Goal: Contribute content: Add original content to the website for others to see

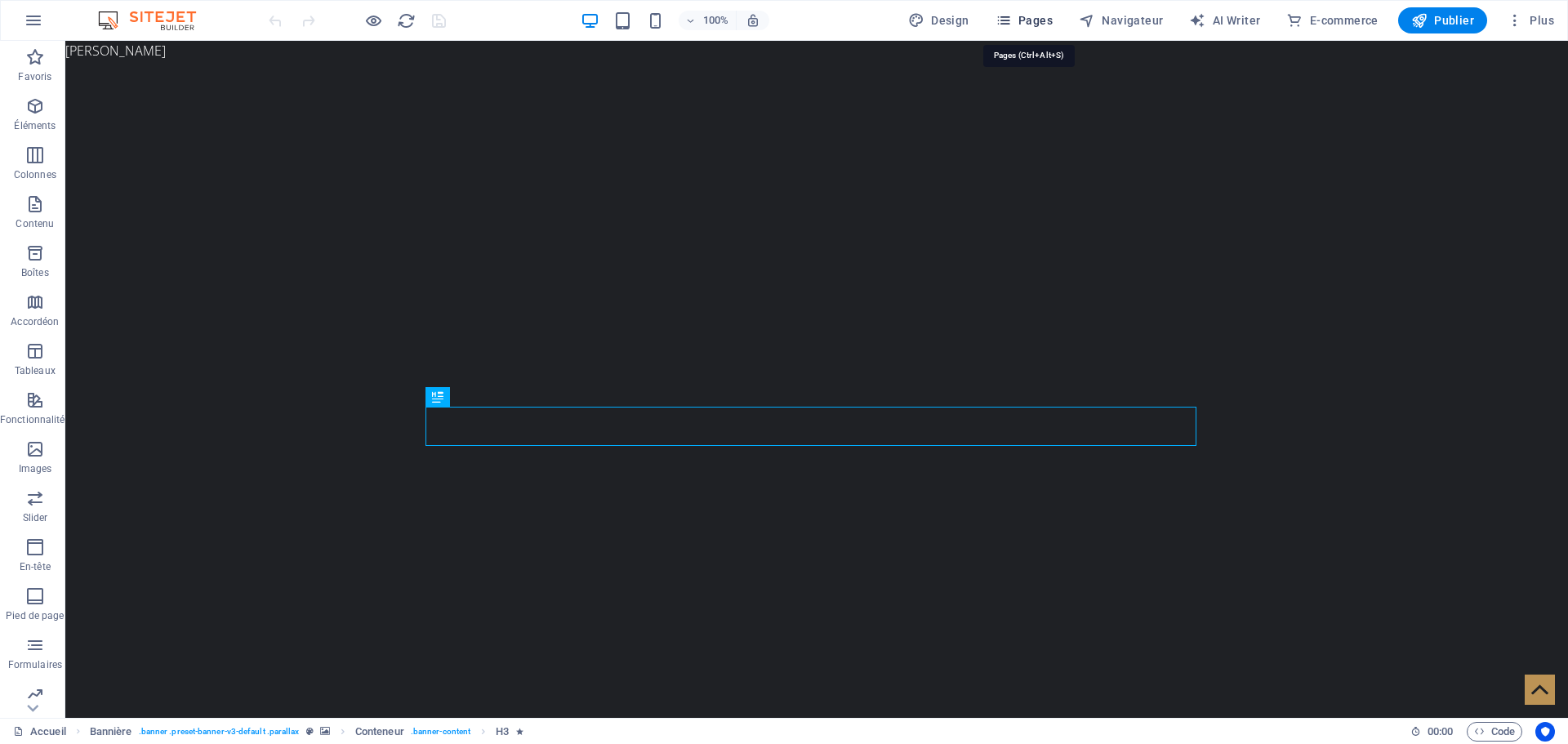
click at [1053, 18] on span "Pages" at bounding box center [1023, 21] width 57 height 17
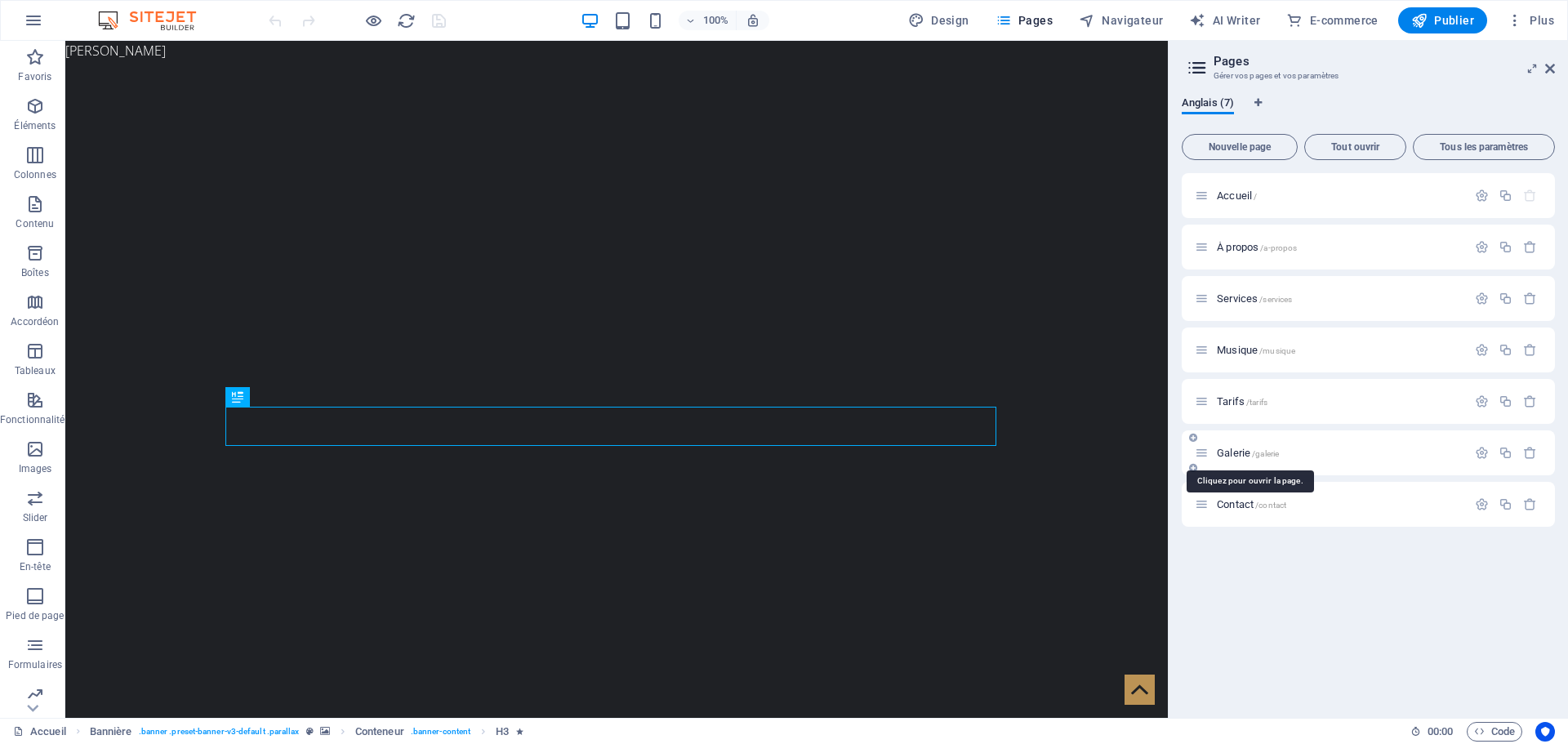
click at [1248, 449] on span "Galerie /galerie" at bounding box center [1247, 452] width 62 height 13
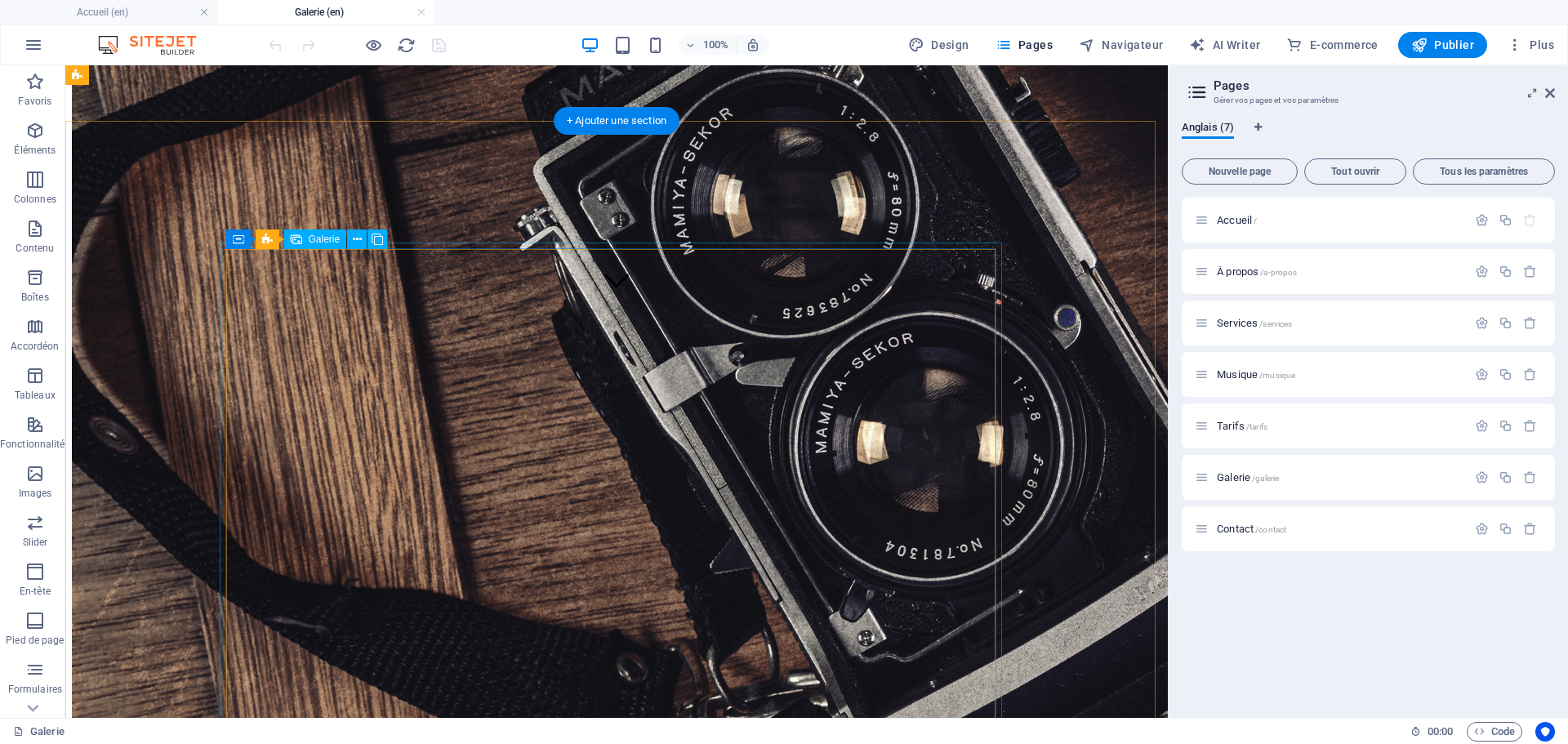
scroll to position [326, 0]
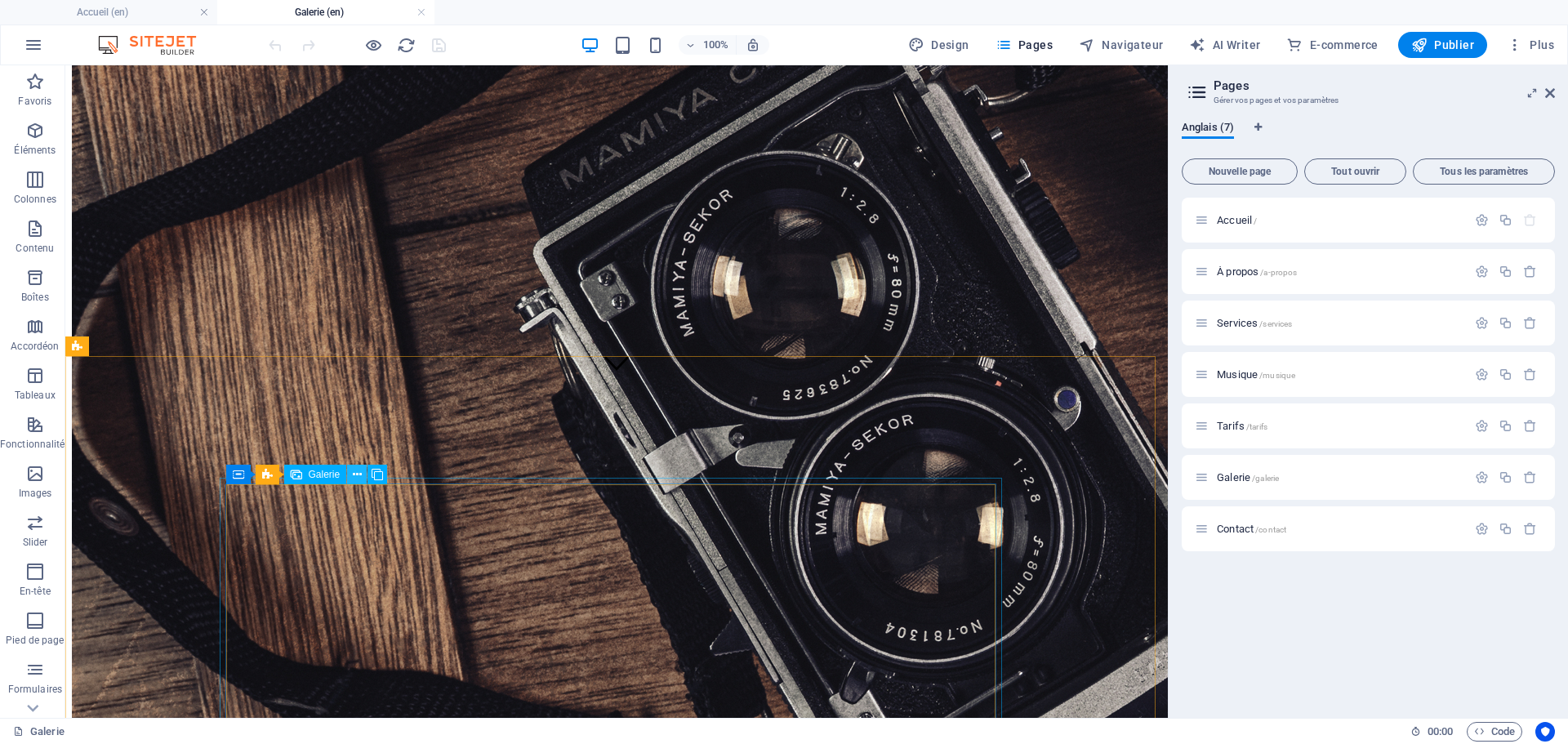
click at [357, 479] on icon at bounding box center [356, 475] width 9 height 18
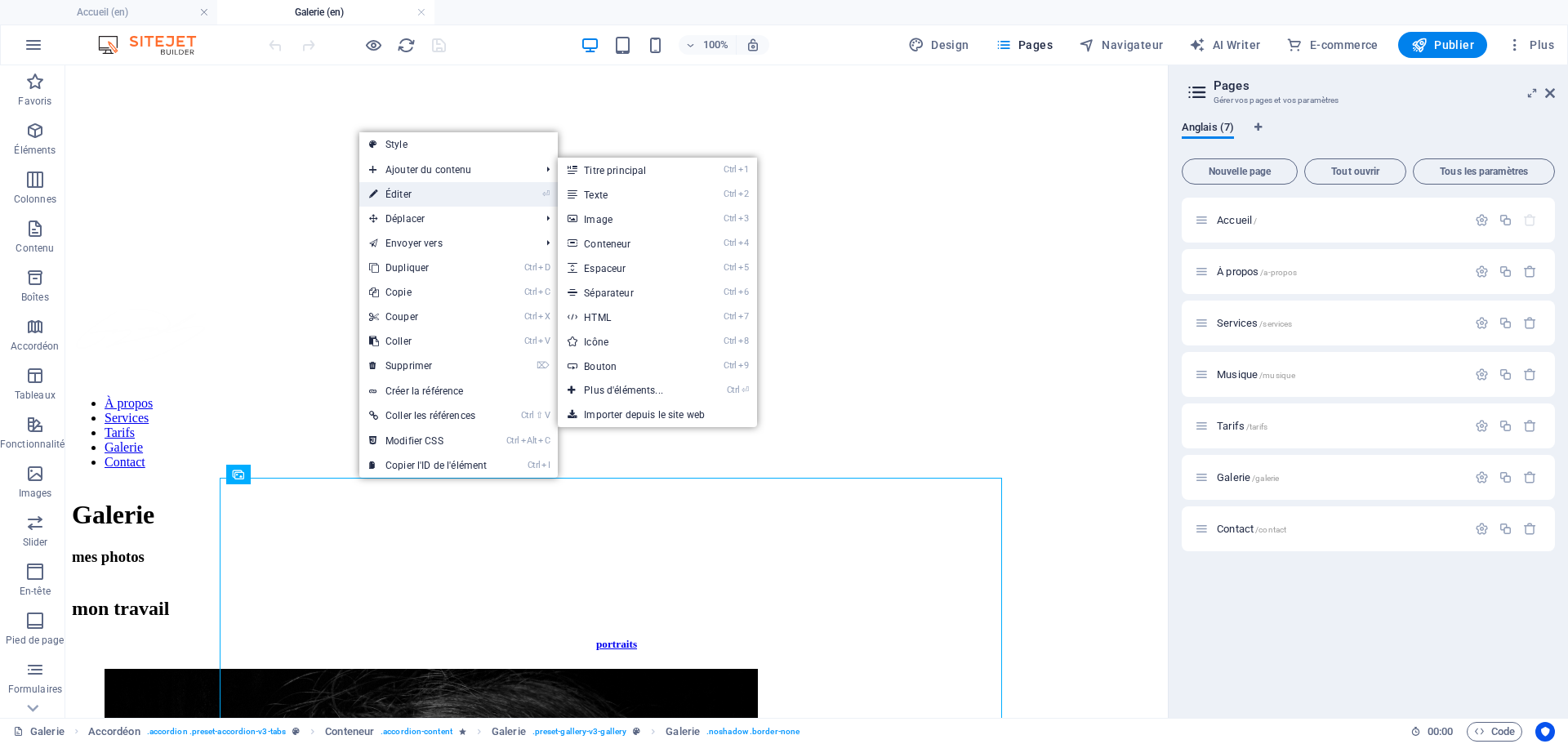
click at [465, 202] on link "⏎ Éditer" at bounding box center [428, 194] width 137 height 24
select select "4"
select select "px"
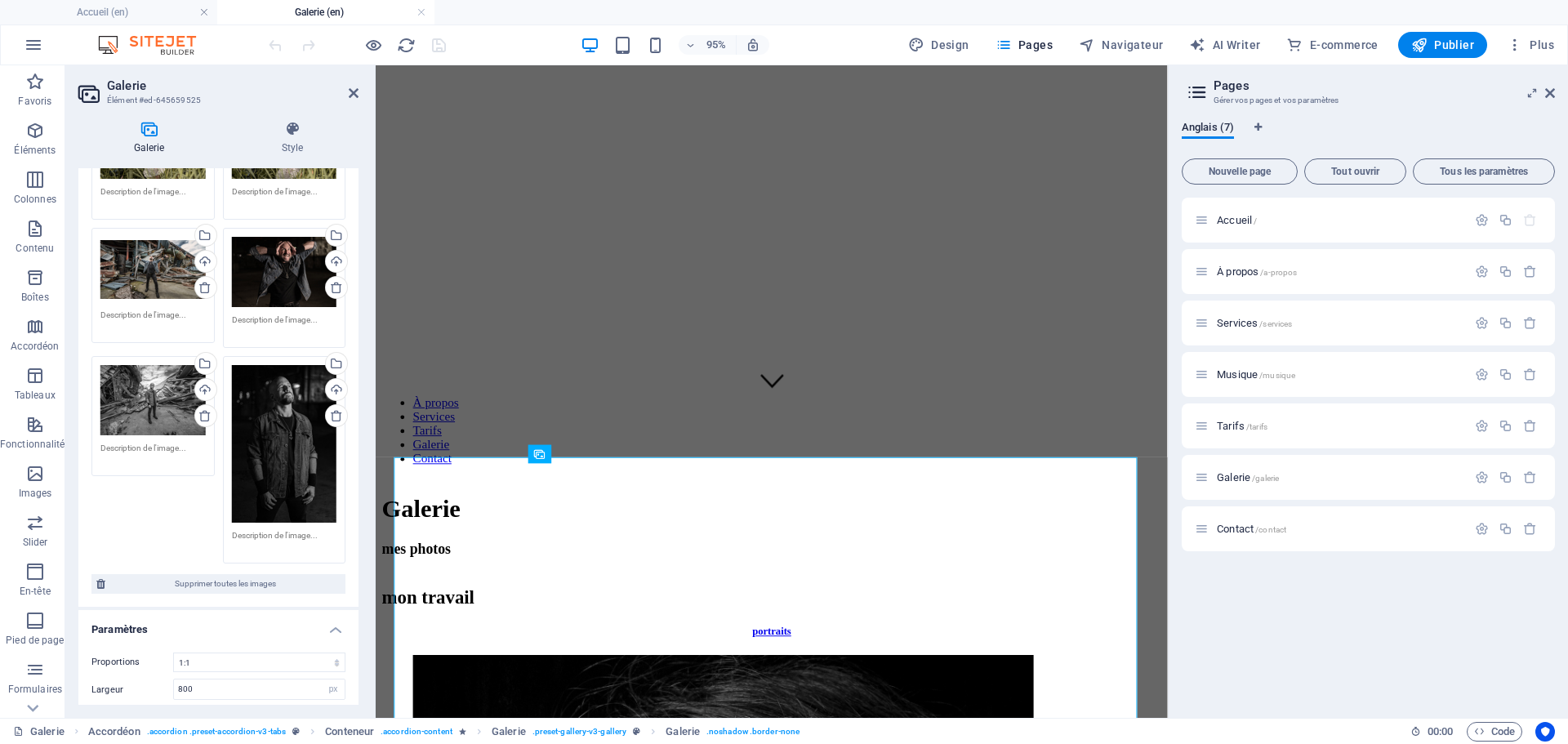
scroll to position [2938, 0]
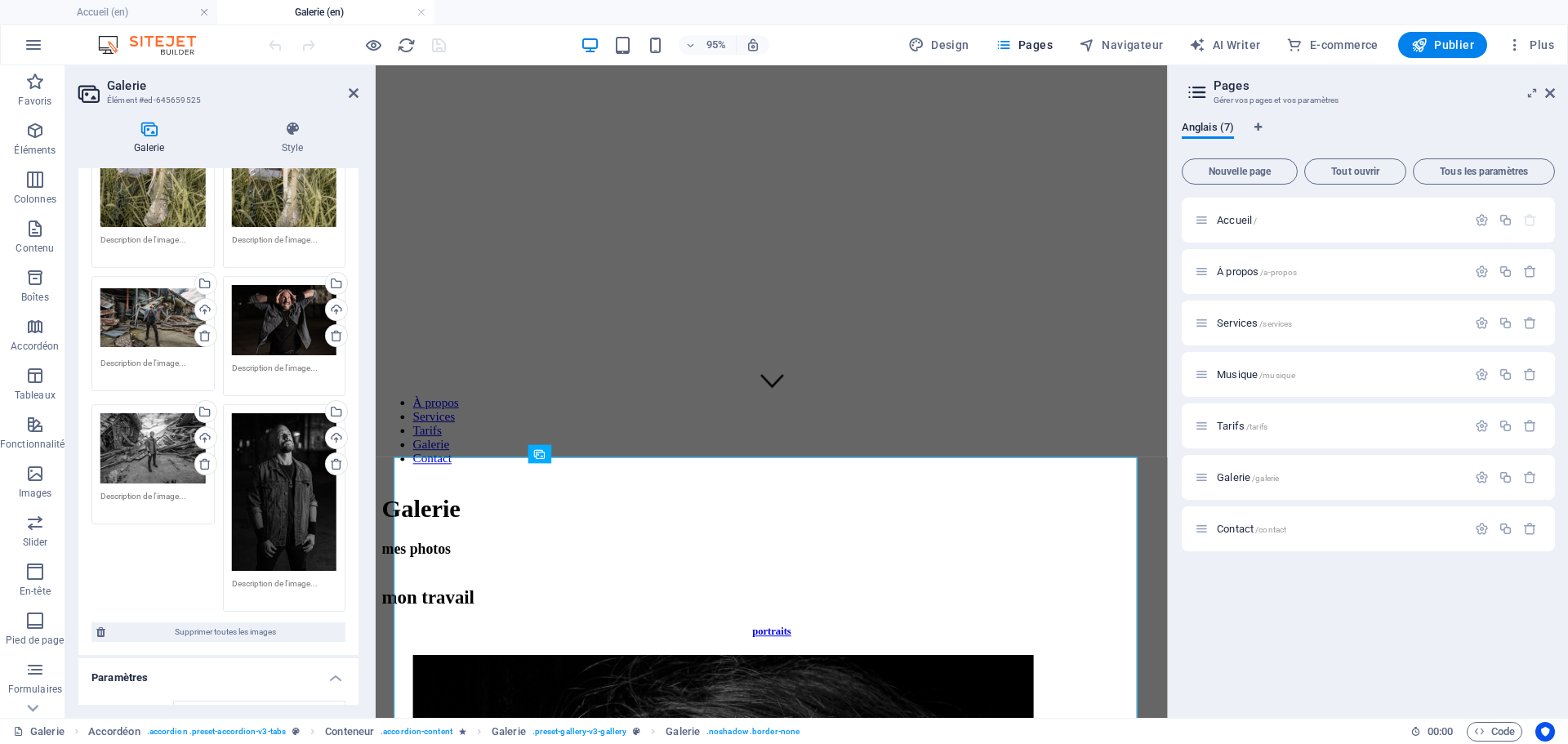
click at [154, 430] on div "Glissez les fichiers ici, cliquez pour choisir les fichiers ou sélectionnez les…" at bounding box center [154, 448] width 106 height 70
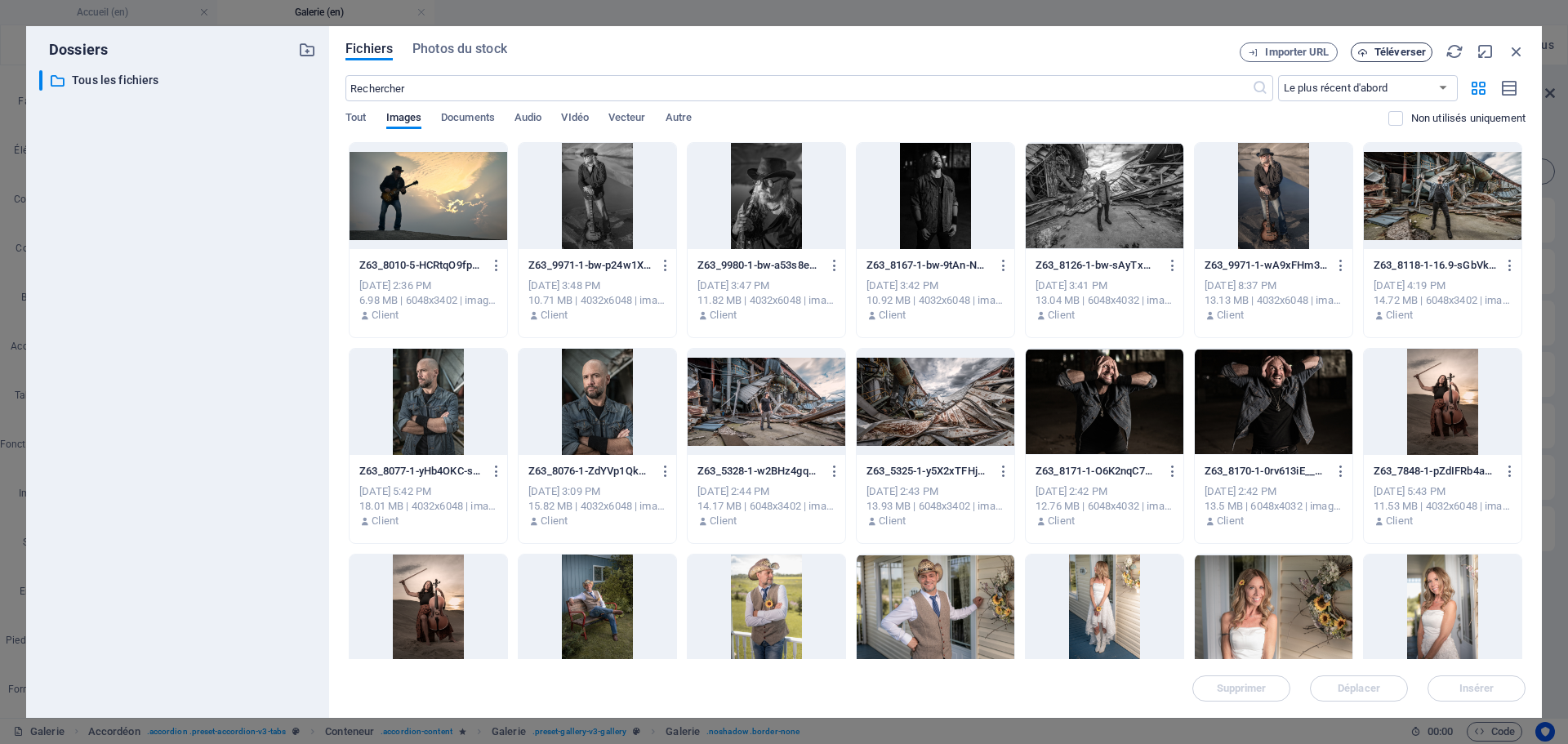
click at [1389, 55] on span "Téléverser" at bounding box center [1400, 52] width 52 height 10
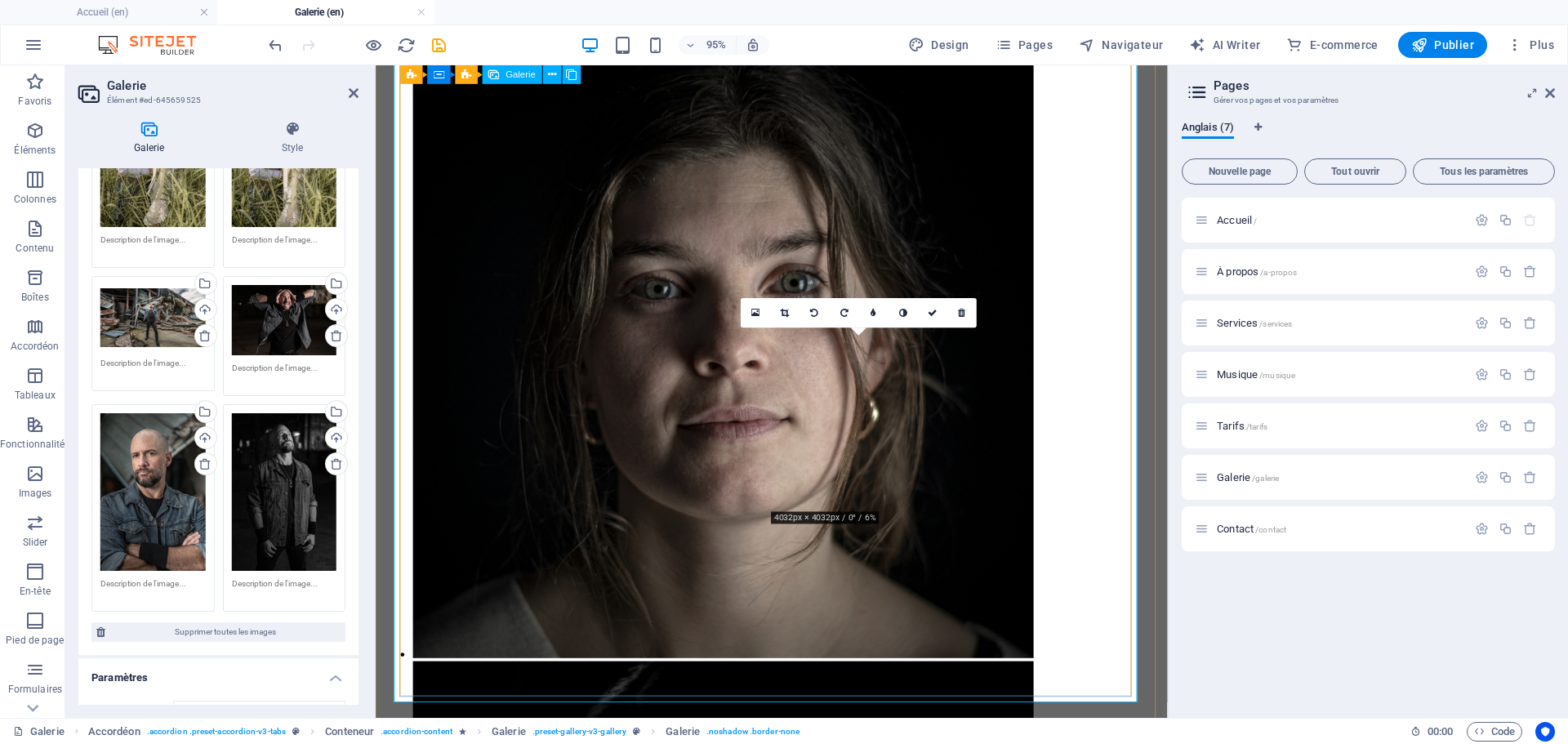
scroll to position [1714, 0]
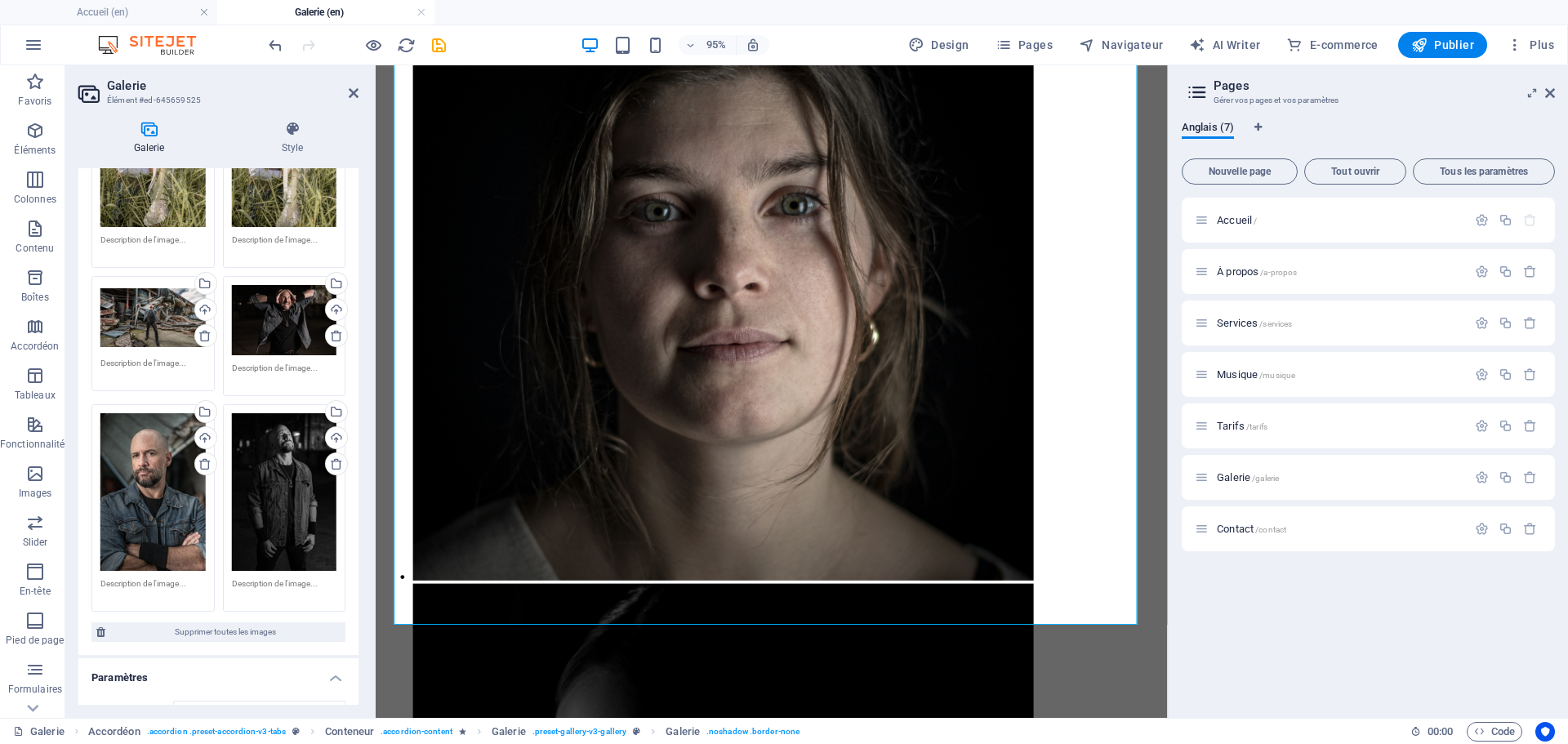
click at [158, 436] on div "Glissez les fichiers ici, cliquez pour choisir les fichiers ou sélectionnez les…" at bounding box center [154, 491] width 106 height 158
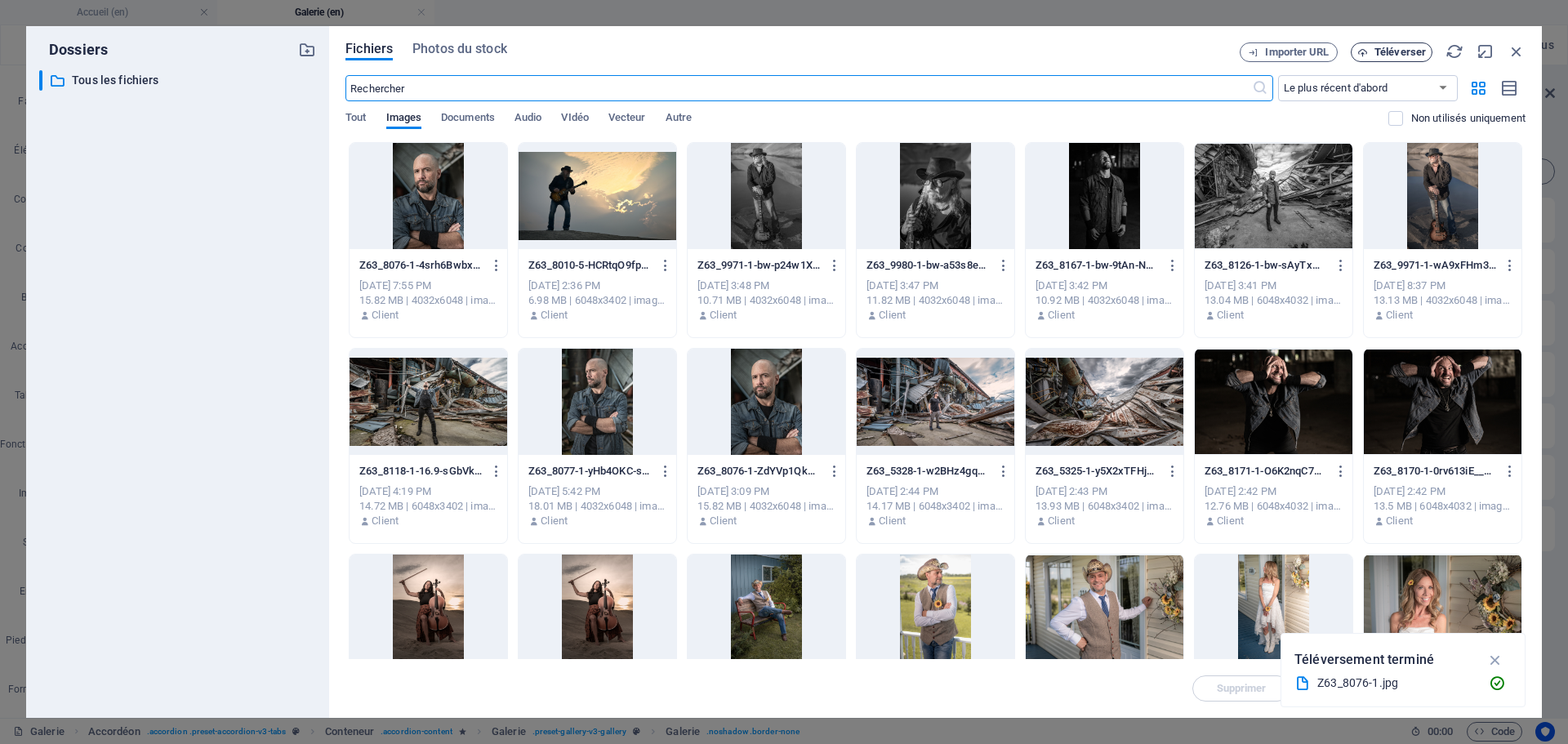
click at [1397, 48] on span "Téléverser" at bounding box center [1400, 52] width 52 height 10
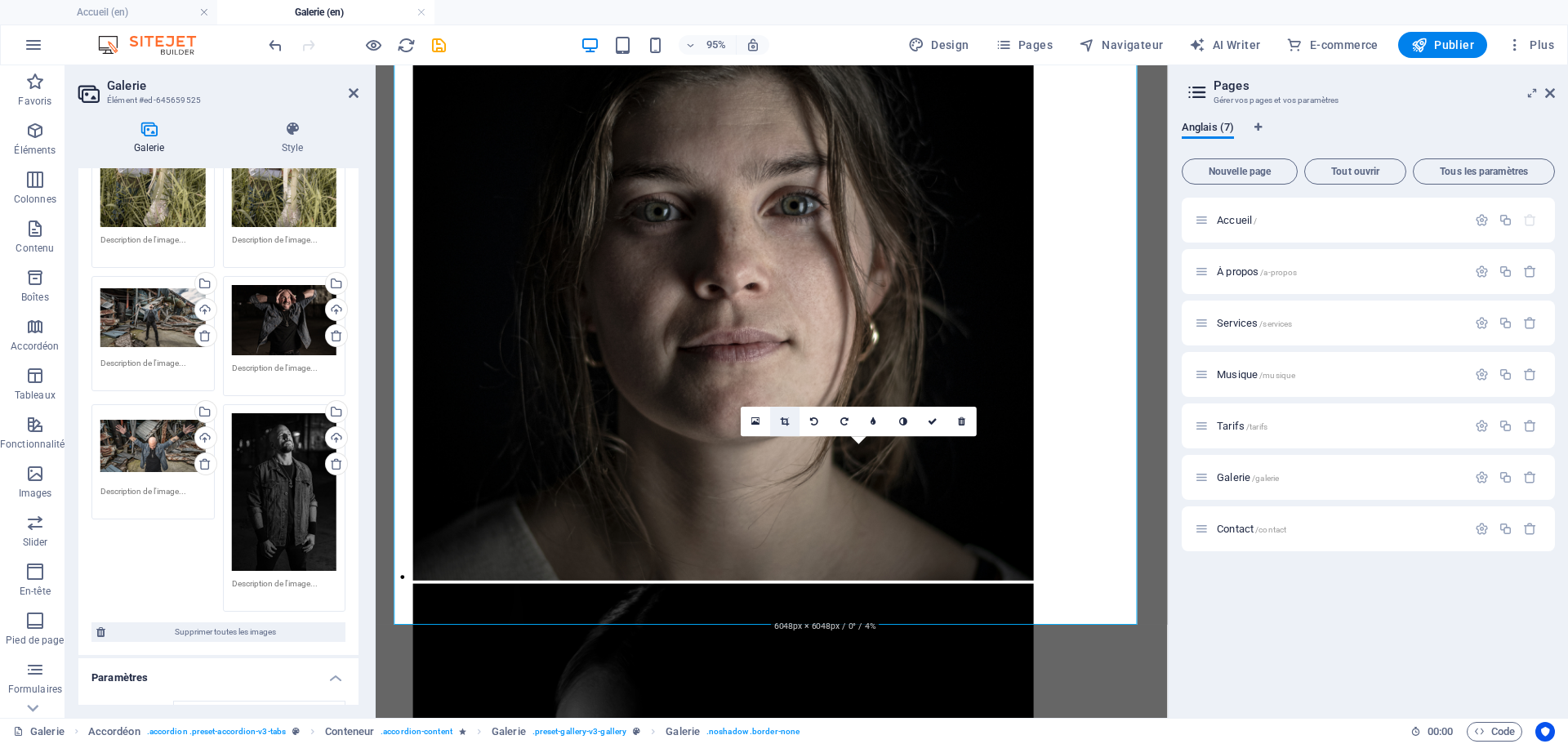
click at [787, 423] on icon at bounding box center [784, 420] width 9 height 9
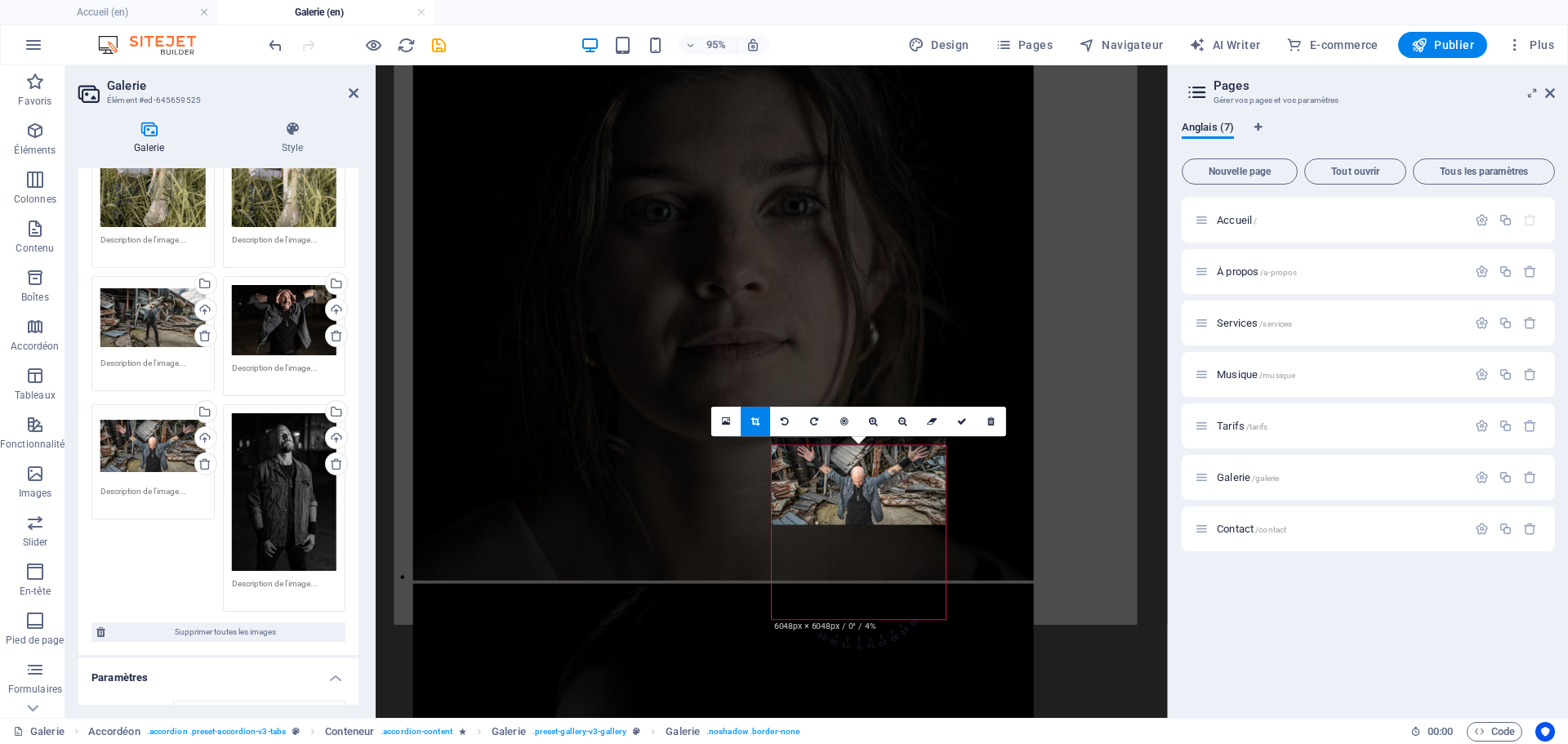
drag, startPoint x: 846, startPoint y: 517, endPoint x: 495, endPoint y: 466, distance: 354.7
click at [846, 508] on div at bounding box center [859, 481] width 174 height 86
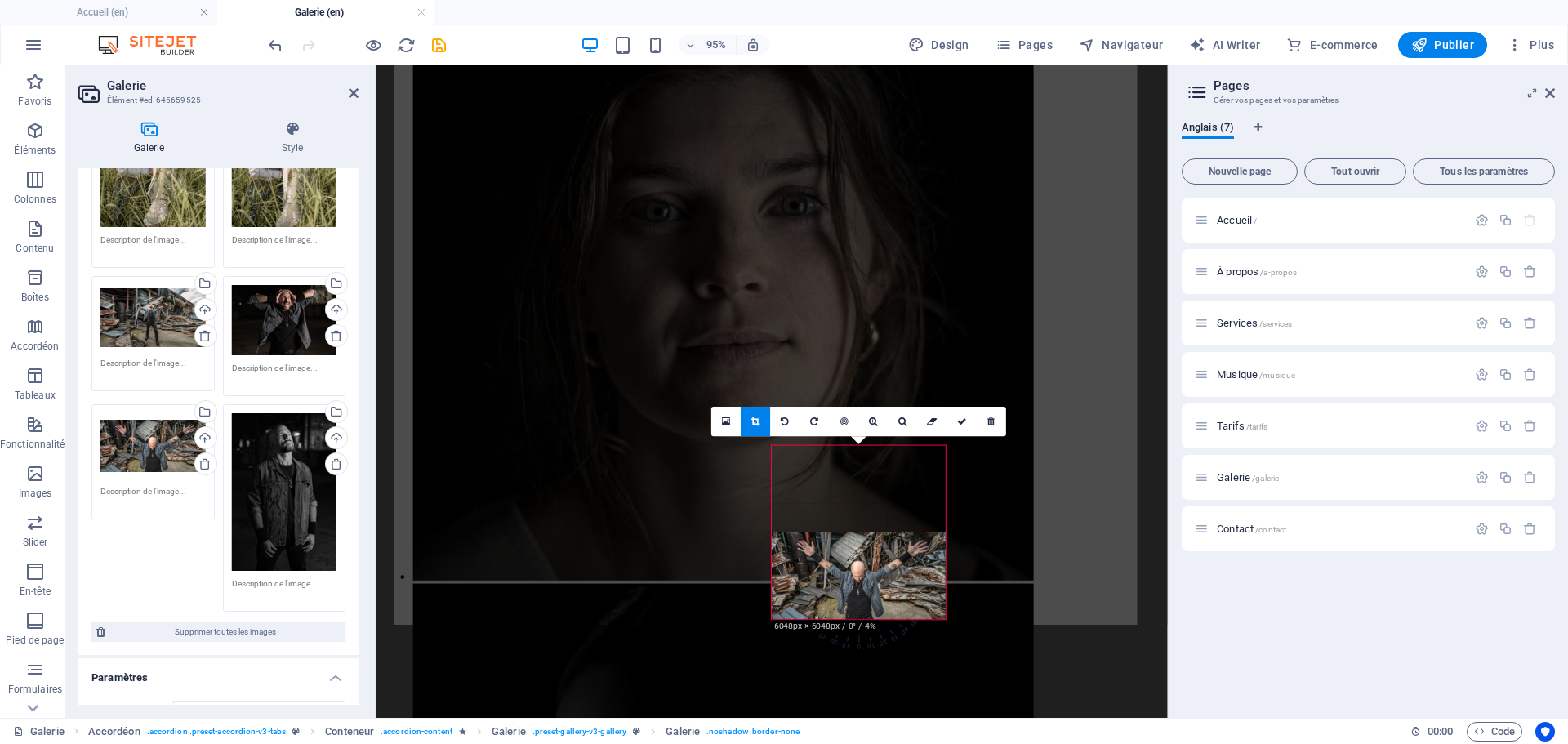
click at [756, 430] on link at bounding box center [755, 421] width 29 height 29
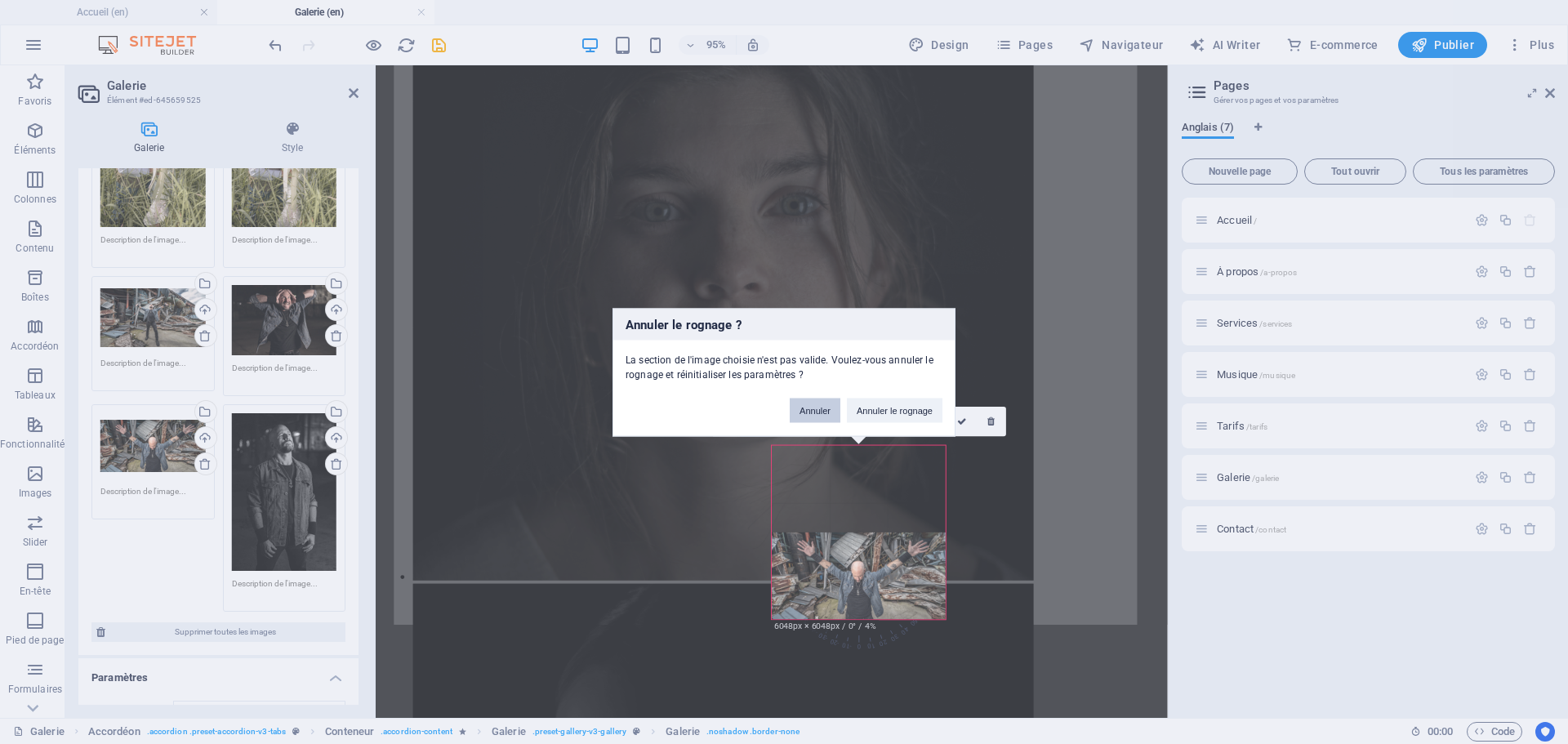
click at [828, 411] on button "Annuler" at bounding box center [815, 409] width 51 height 24
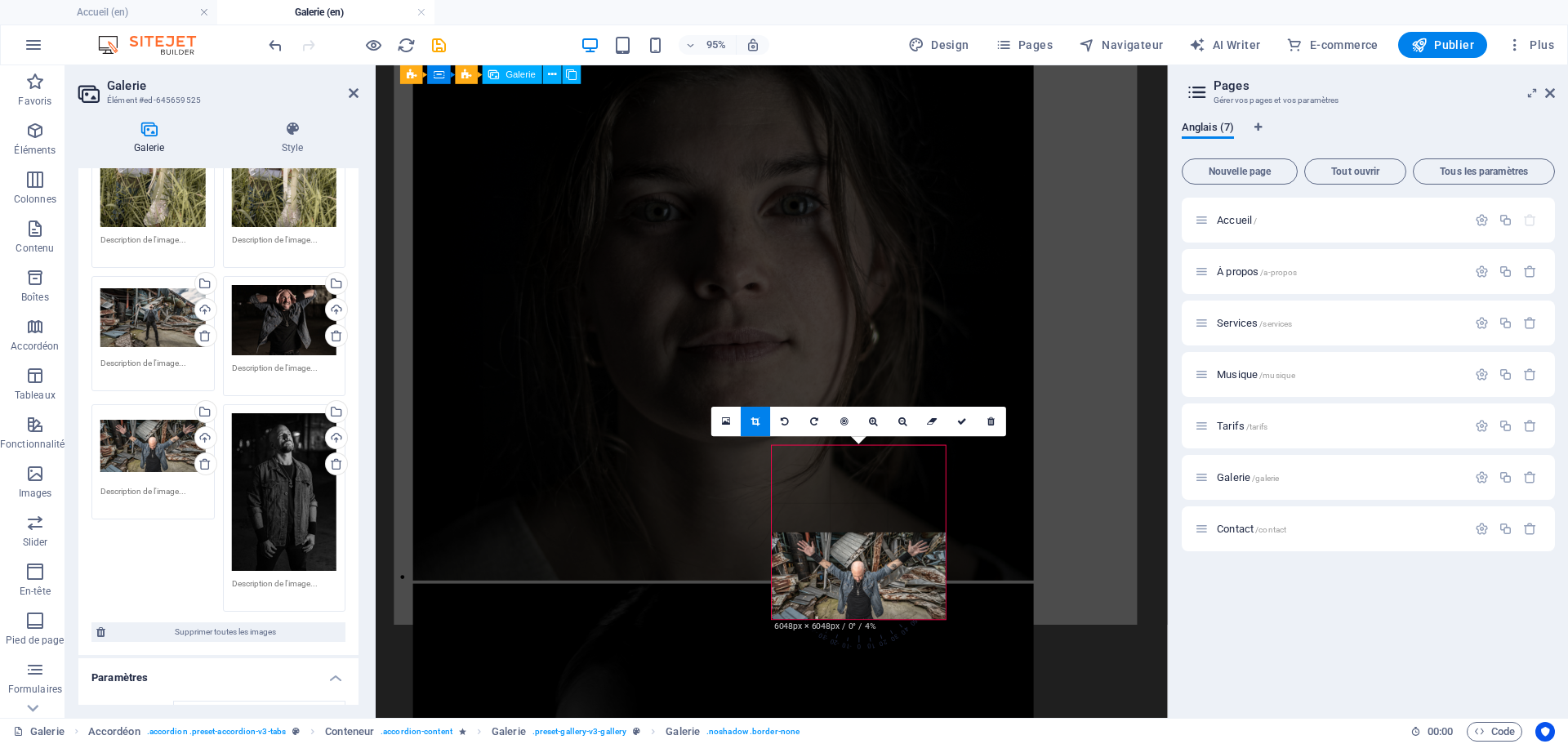
click at [1194, 586] on div "Accueil / À propos /a-propos Services /services Musique /musique Tarifs /tarifs…" at bounding box center [1367, 451] width 373 height 507
drag, startPoint x: 1283, startPoint y: 633, endPoint x: 1206, endPoint y: 597, distance: 85.0
click at [1283, 632] on div "Accueil / À propos /a-propos Services /services Musique /musique Tarifs /tarifs…" at bounding box center [1367, 451] width 373 height 507
click at [962, 415] on link at bounding box center [962, 421] width 29 height 29
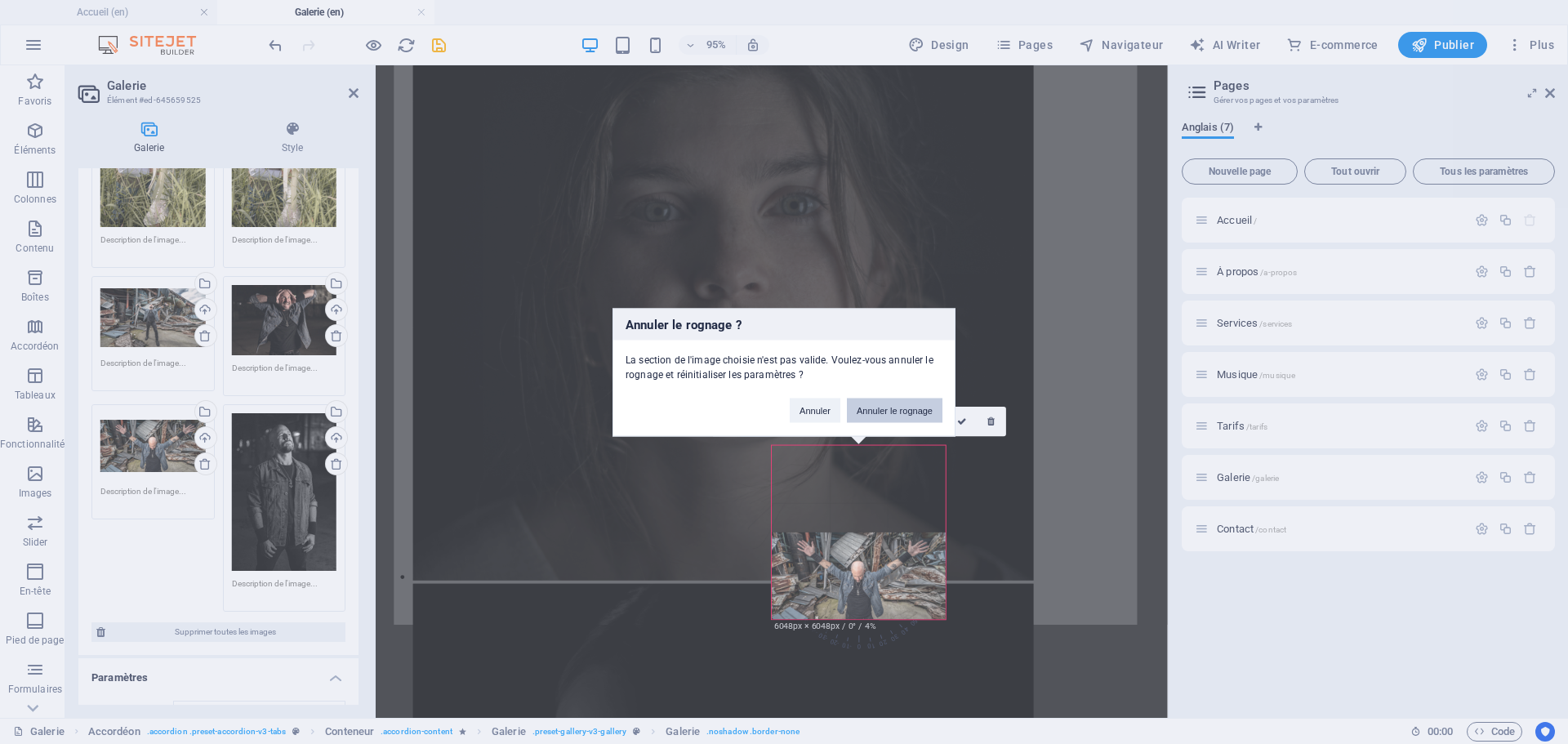
click at [892, 411] on button "Annuler le rognage" at bounding box center [895, 409] width 96 height 24
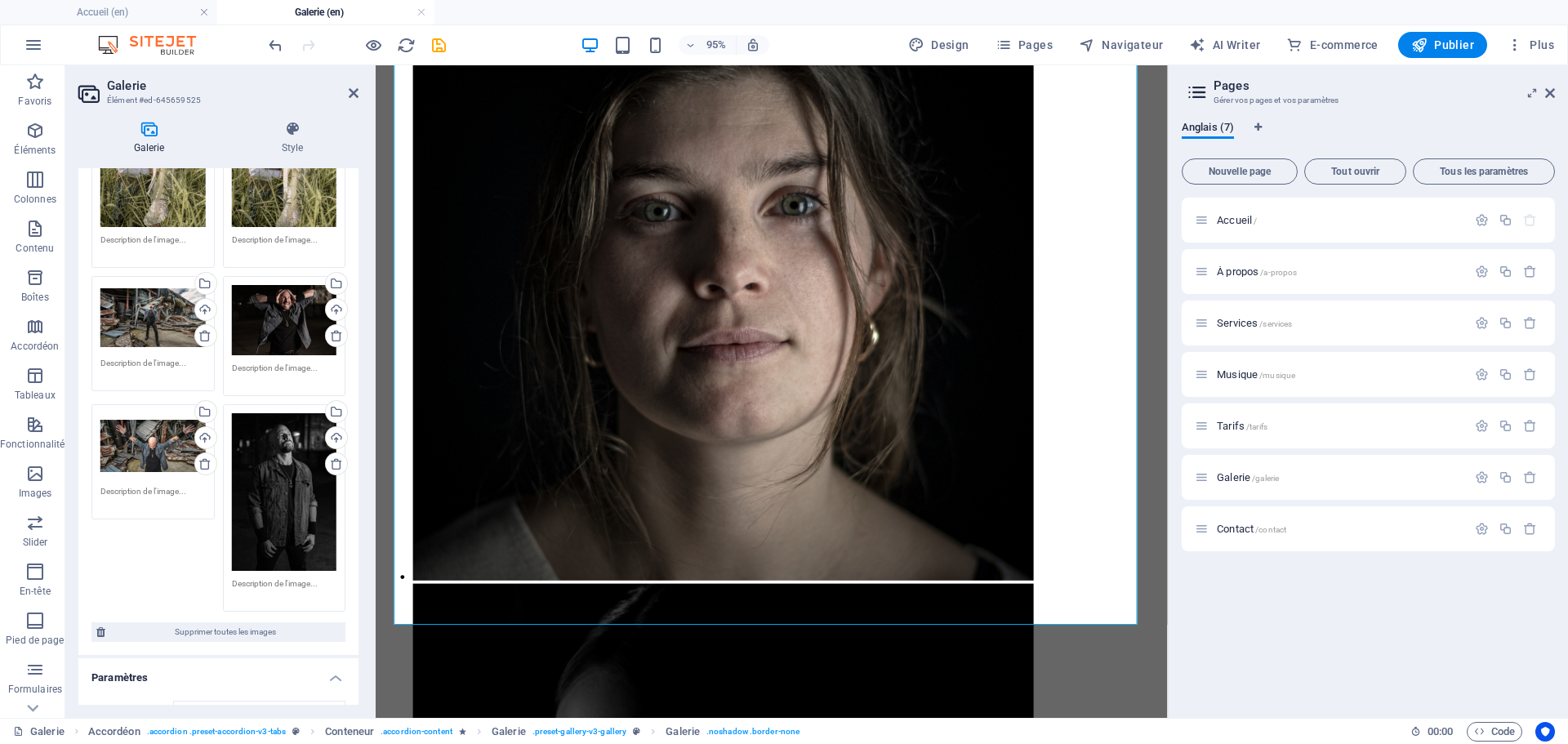
click at [262, 454] on div "Glissez les fichiers ici, cliquez pour choisir les fichiers ou sélectionnez les…" at bounding box center [285, 491] width 106 height 158
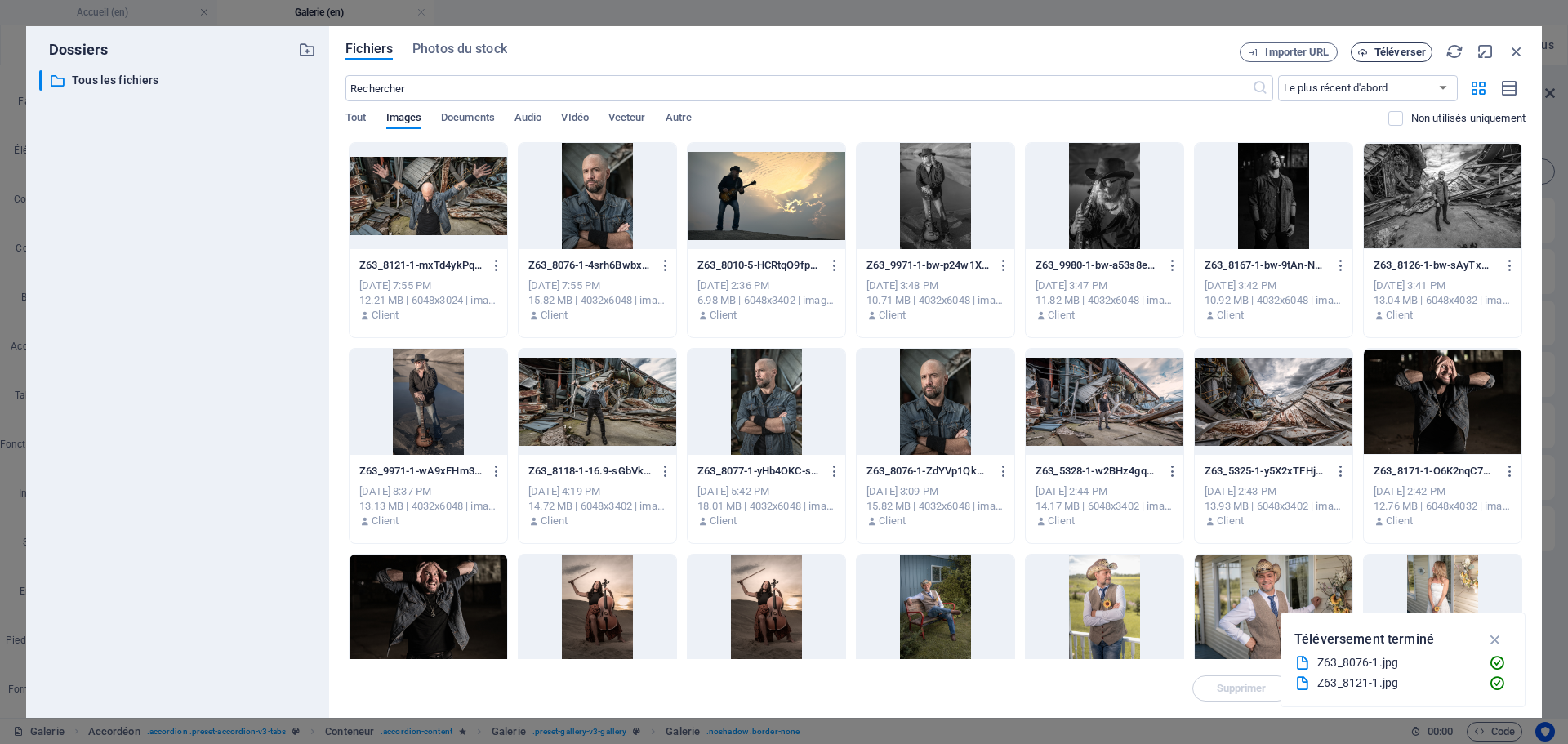
click at [1392, 55] on span "Téléverser" at bounding box center [1400, 52] width 52 height 10
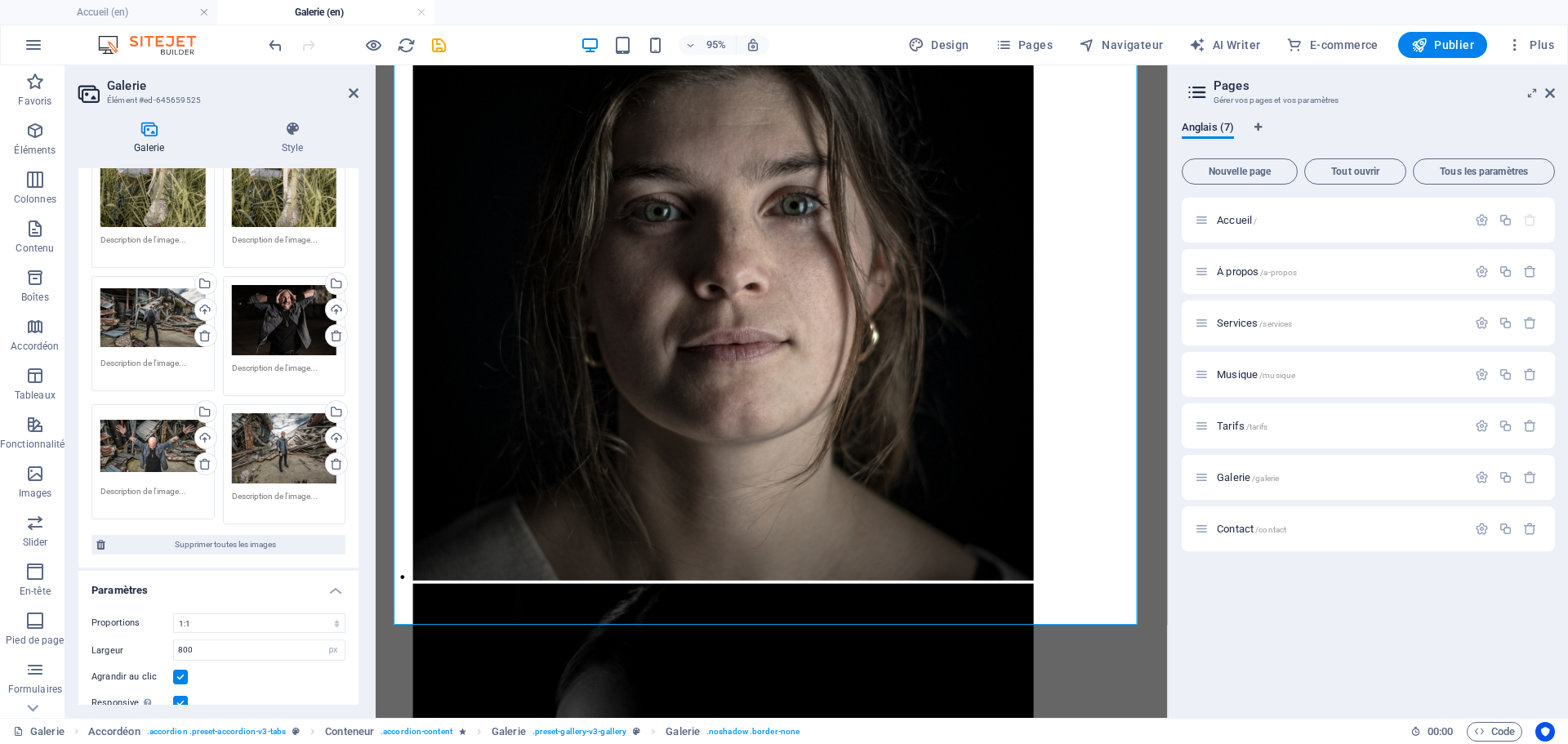
click at [1338, 653] on div "Accueil / À propos /a-propos Services /services Musique /musique Tarifs /tarifs…" at bounding box center [1367, 451] width 373 height 507
click at [436, 43] on icon "save" at bounding box center [439, 45] width 19 height 19
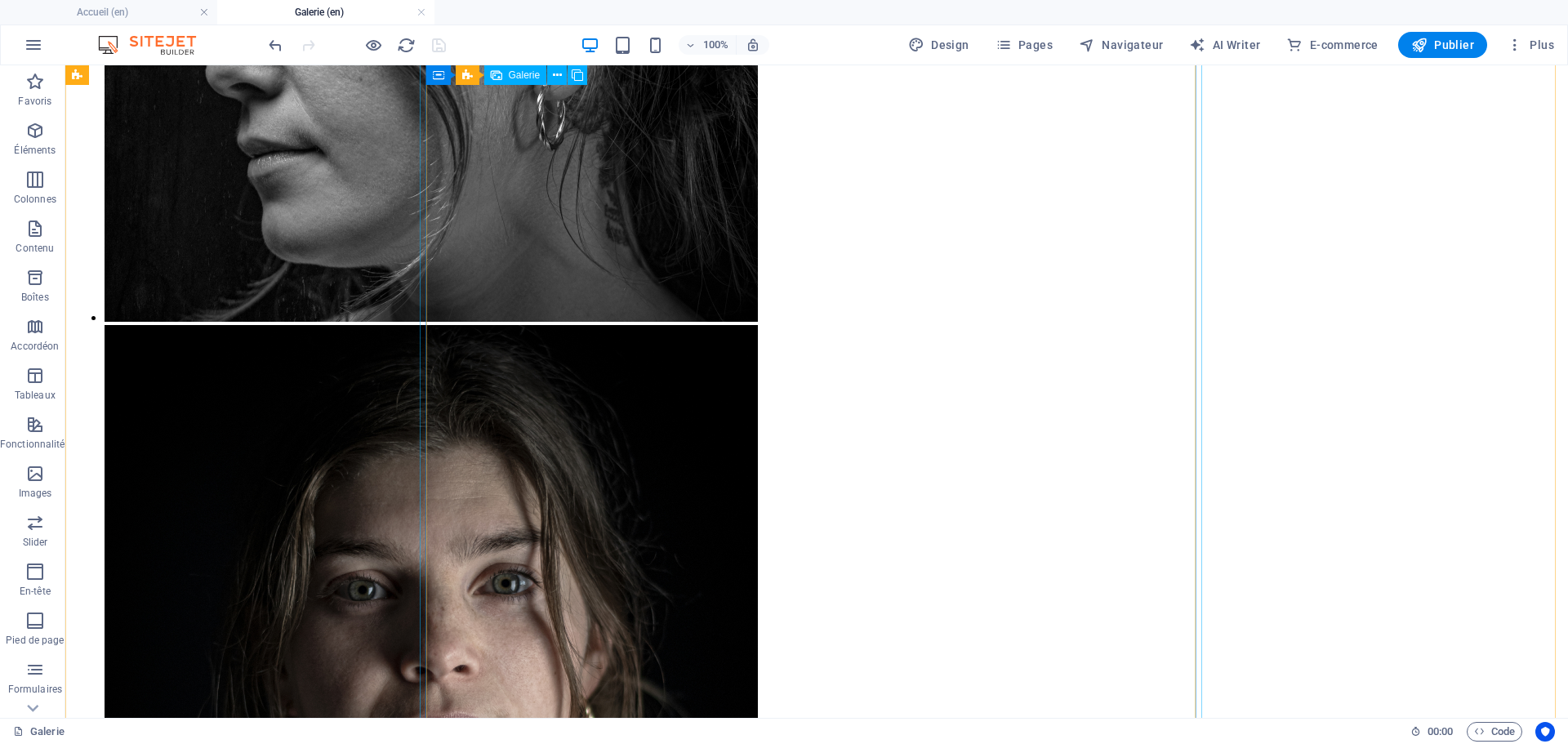
scroll to position [1469, 0]
